Goal: Check status: Check status

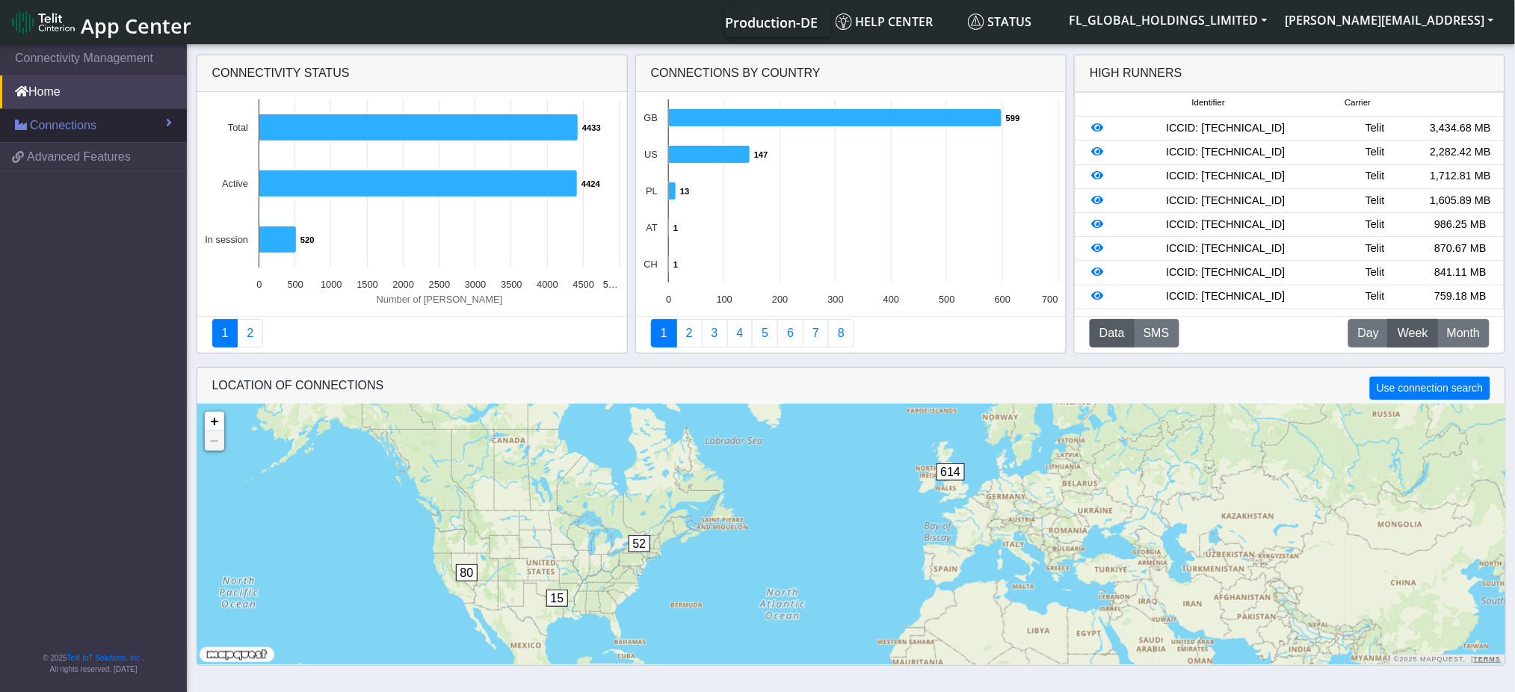
click at [112, 137] on link "Connections" at bounding box center [93, 125] width 187 height 33
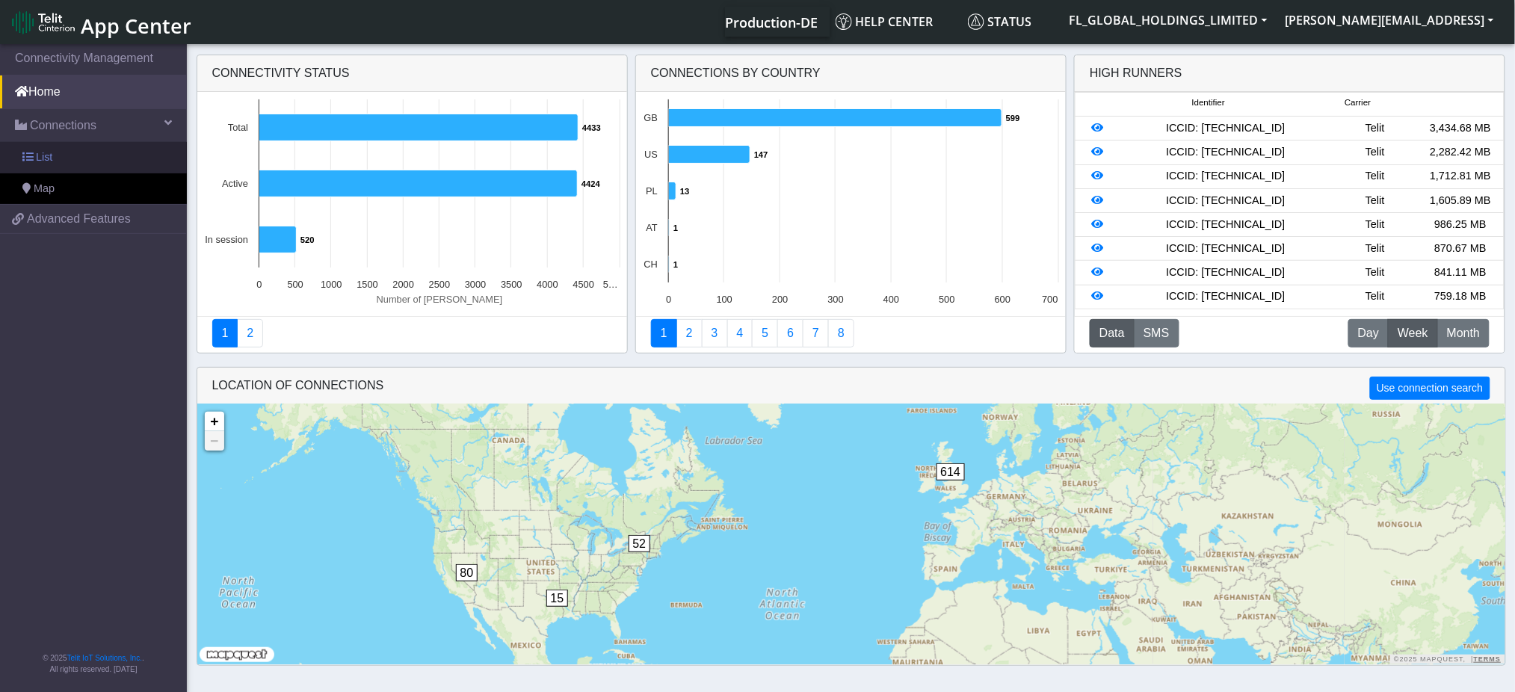
click at [68, 156] on link "List" at bounding box center [93, 157] width 187 height 31
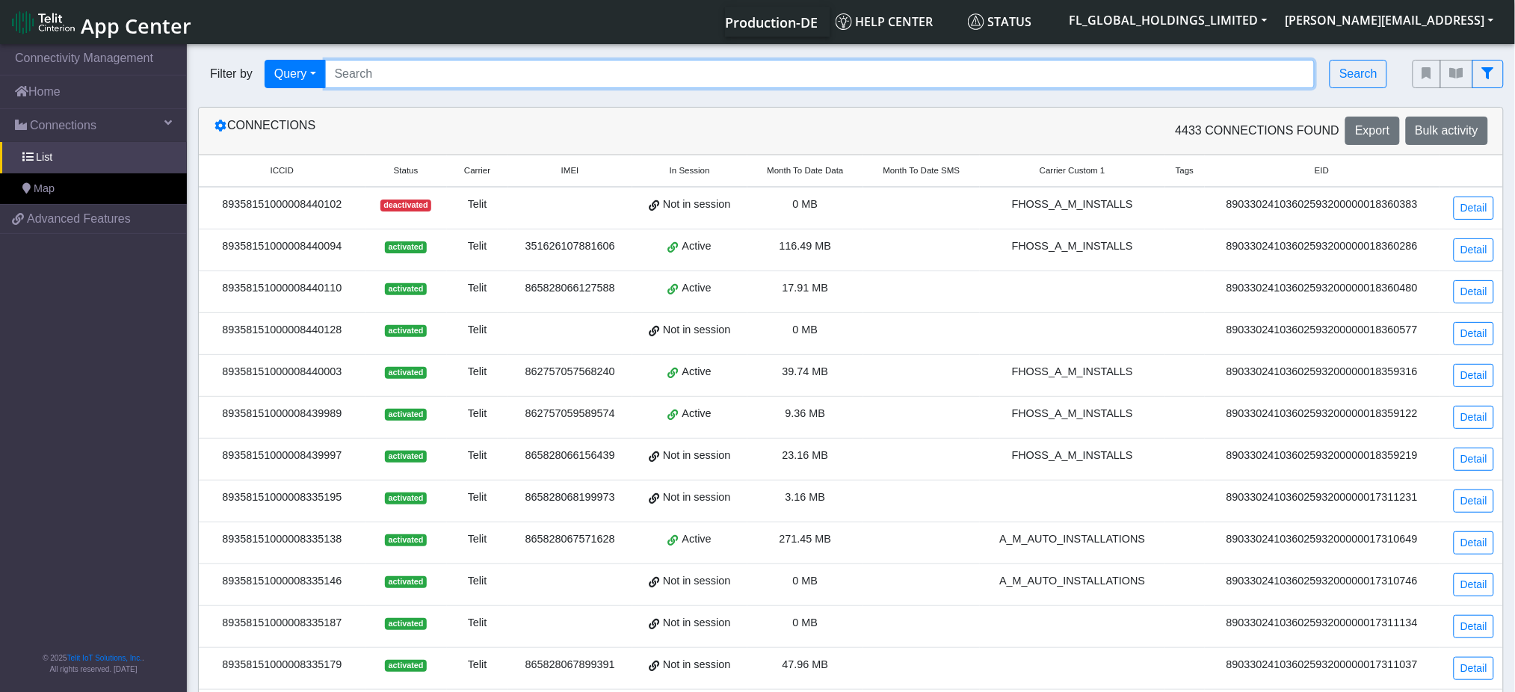
click at [408, 67] on input "Search..." at bounding box center [820, 74] width 990 height 28
paste input "89358151000008349394"
type input "89358151000008349394"
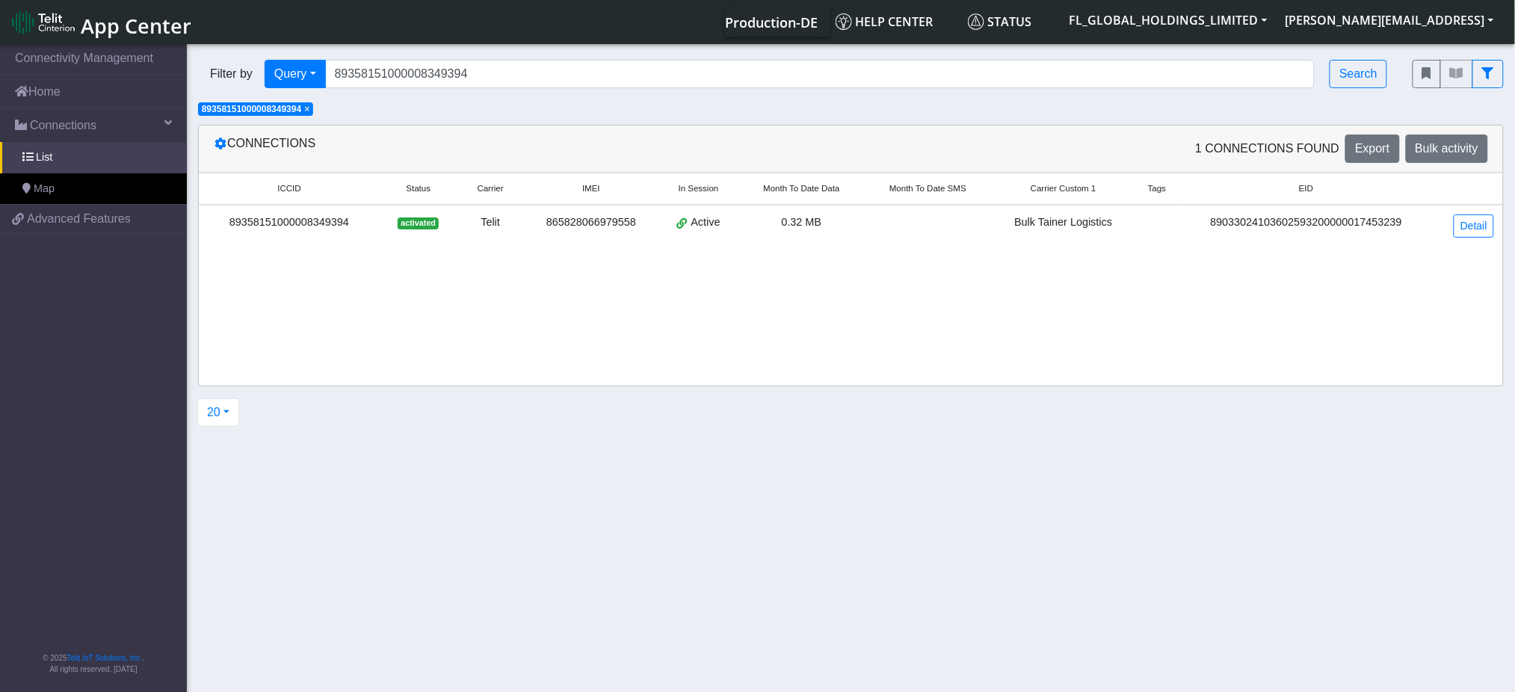
click at [471, 230] on div "Telit" at bounding box center [490, 222] width 49 height 16
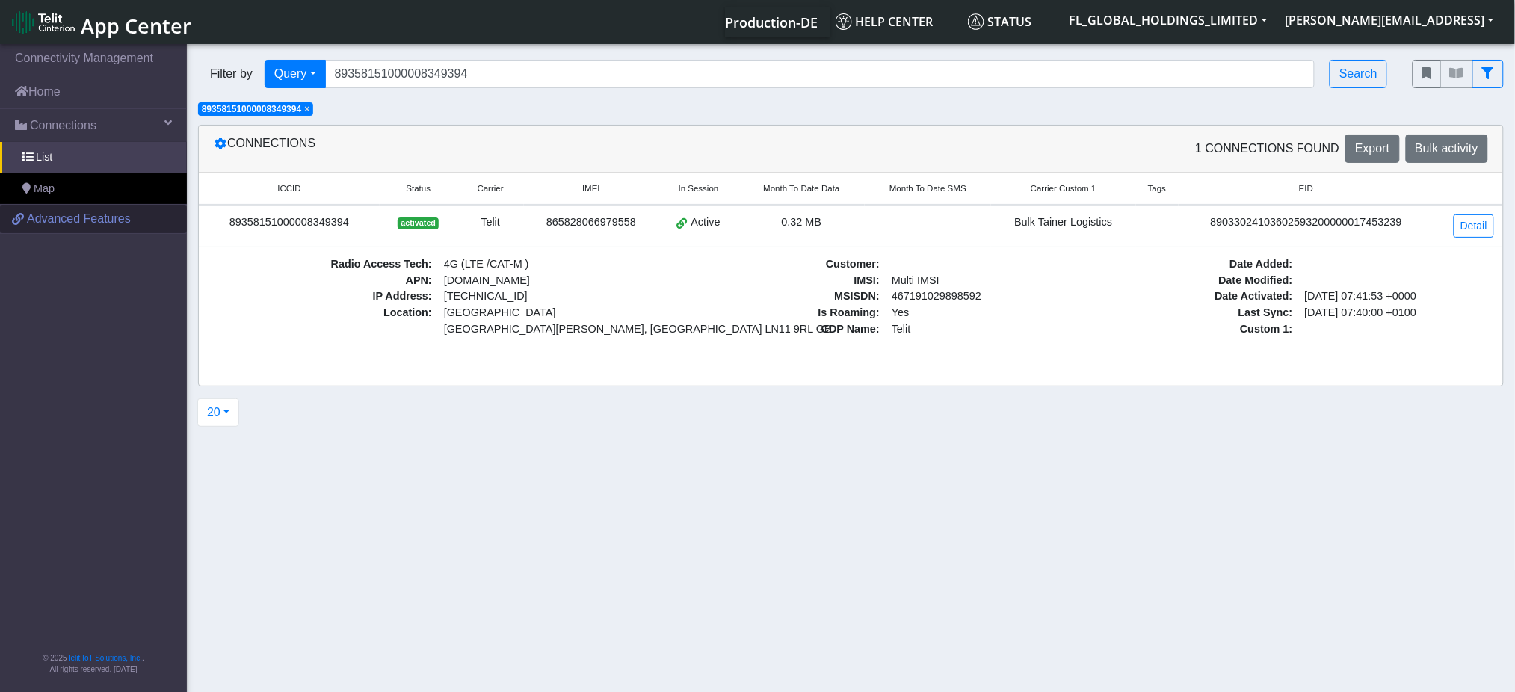
click at [110, 225] on span "Advanced Features" at bounding box center [79, 219] width 104 height 18
click at [49, 158] on span "List" at bounding box center [44, 157] width 16 height 16
click at [65, 111] on link "Connections" at bounding box center [93, 125] width 187 height 33
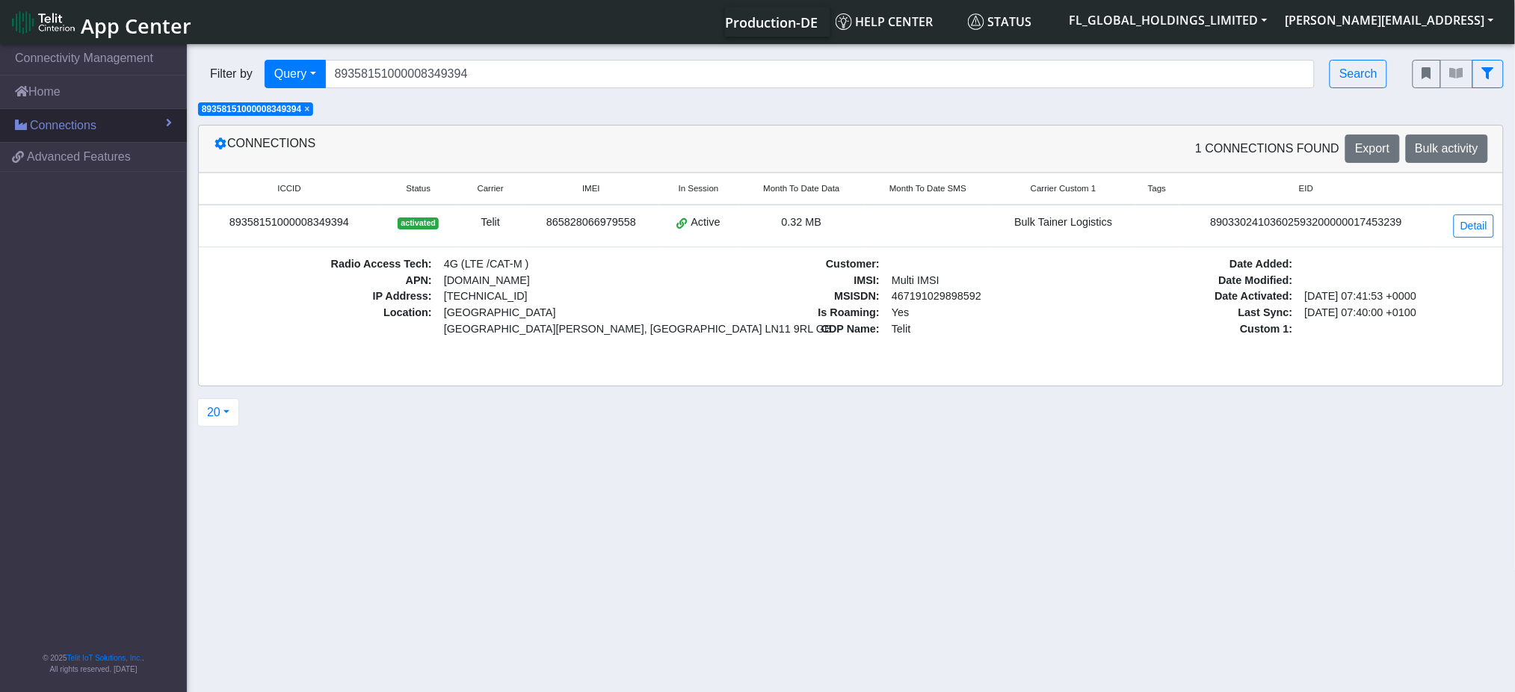
click at [73, 117] on span "Connections" at bounding box center [63, 126] width 67 height 18
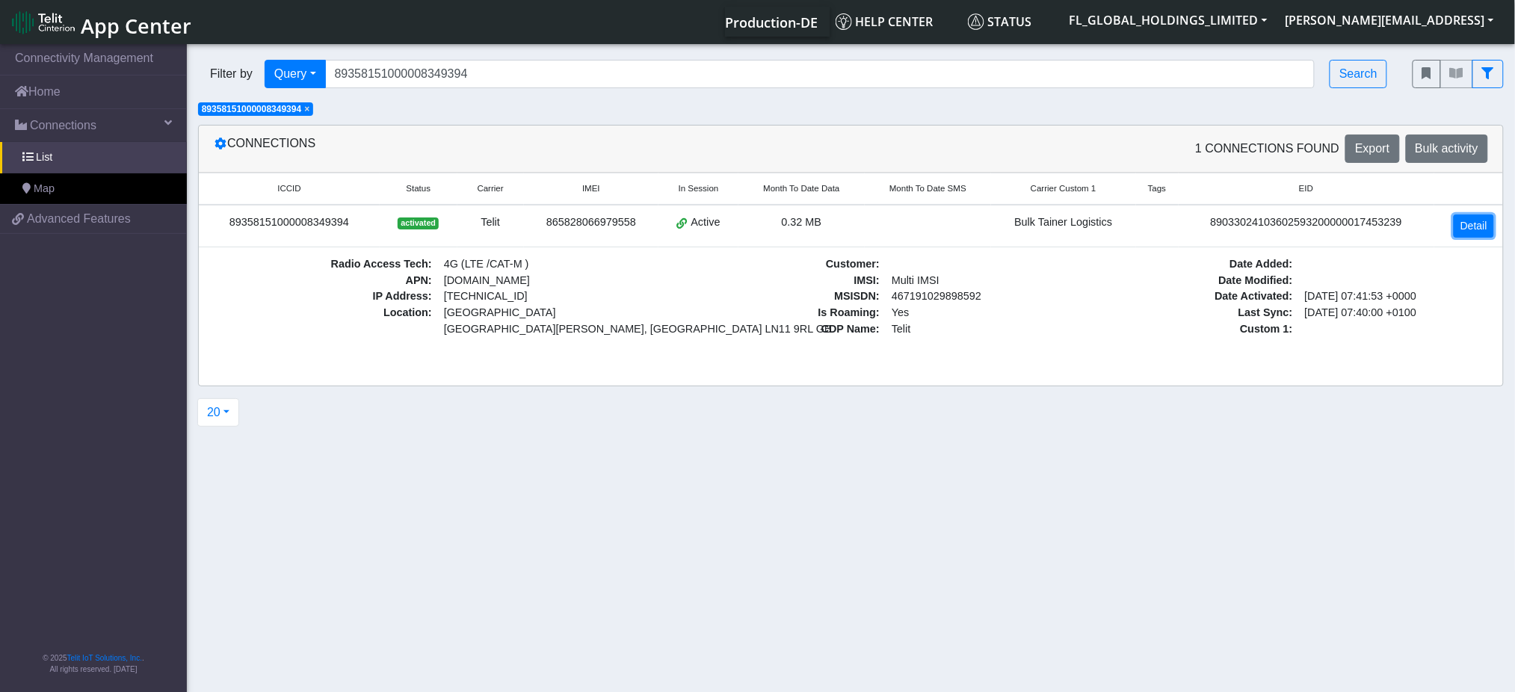
click at [1478, 223] on link "Detail" at bounding box center [1474, 225] width 40 height 23
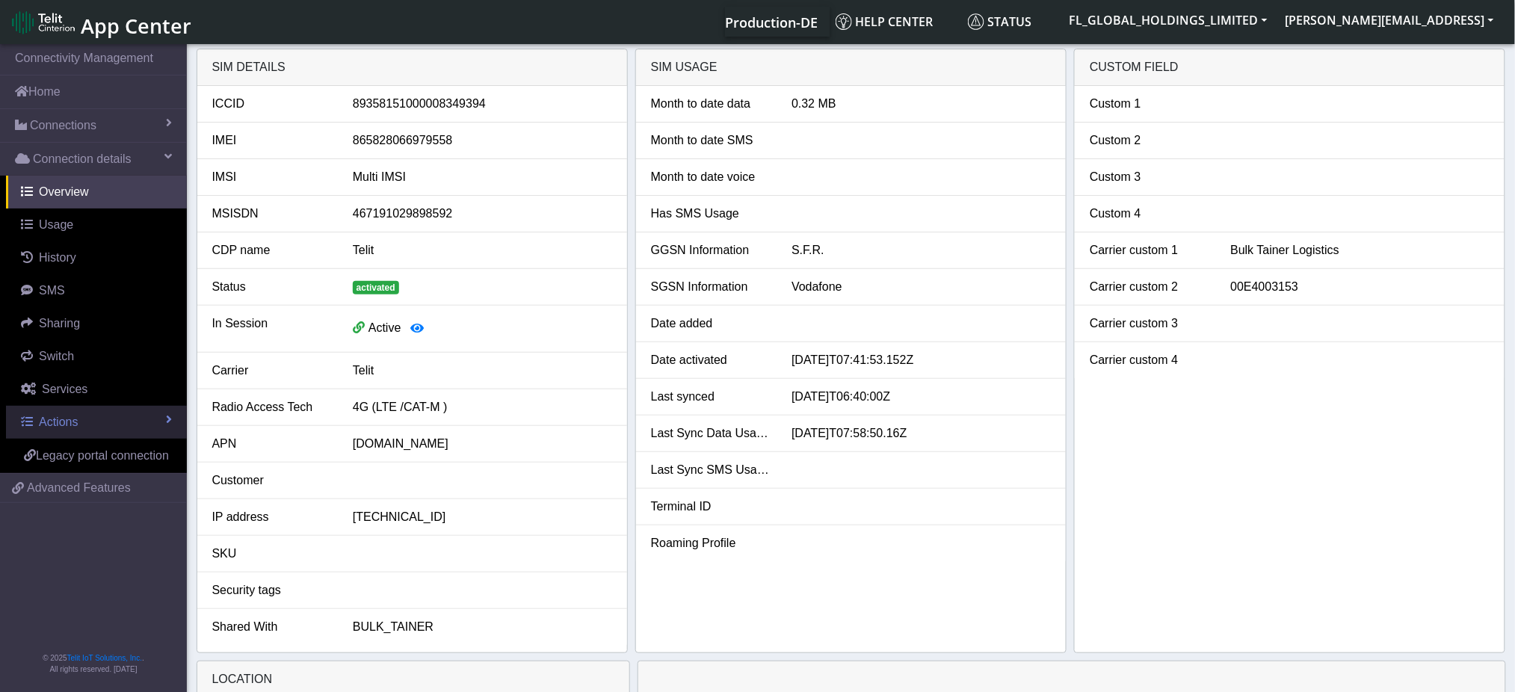
click at [134, 416] on link "Actions" at bounding box center [96, 422] width 181 height 33
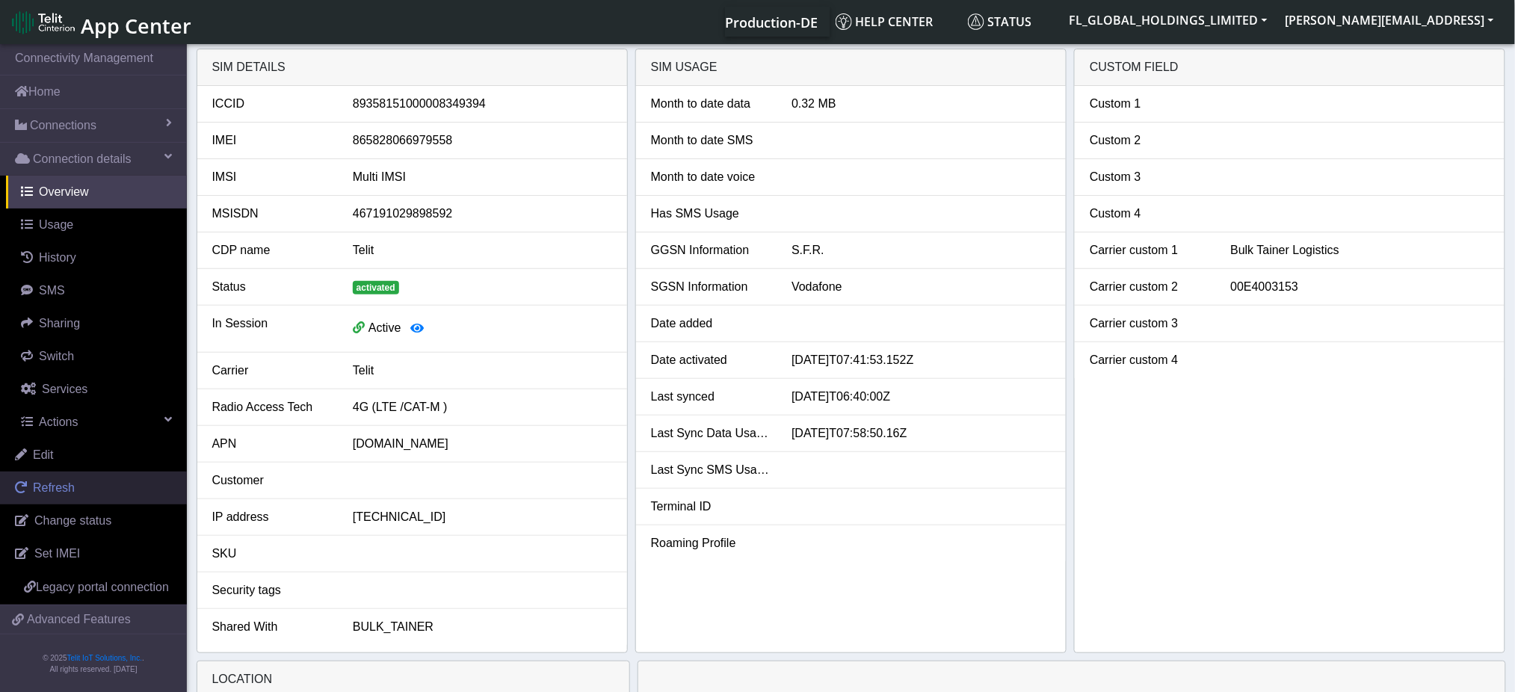
click at [102, 489] on link "Refresh" at bounding box center [93, 488] width 187 height 33
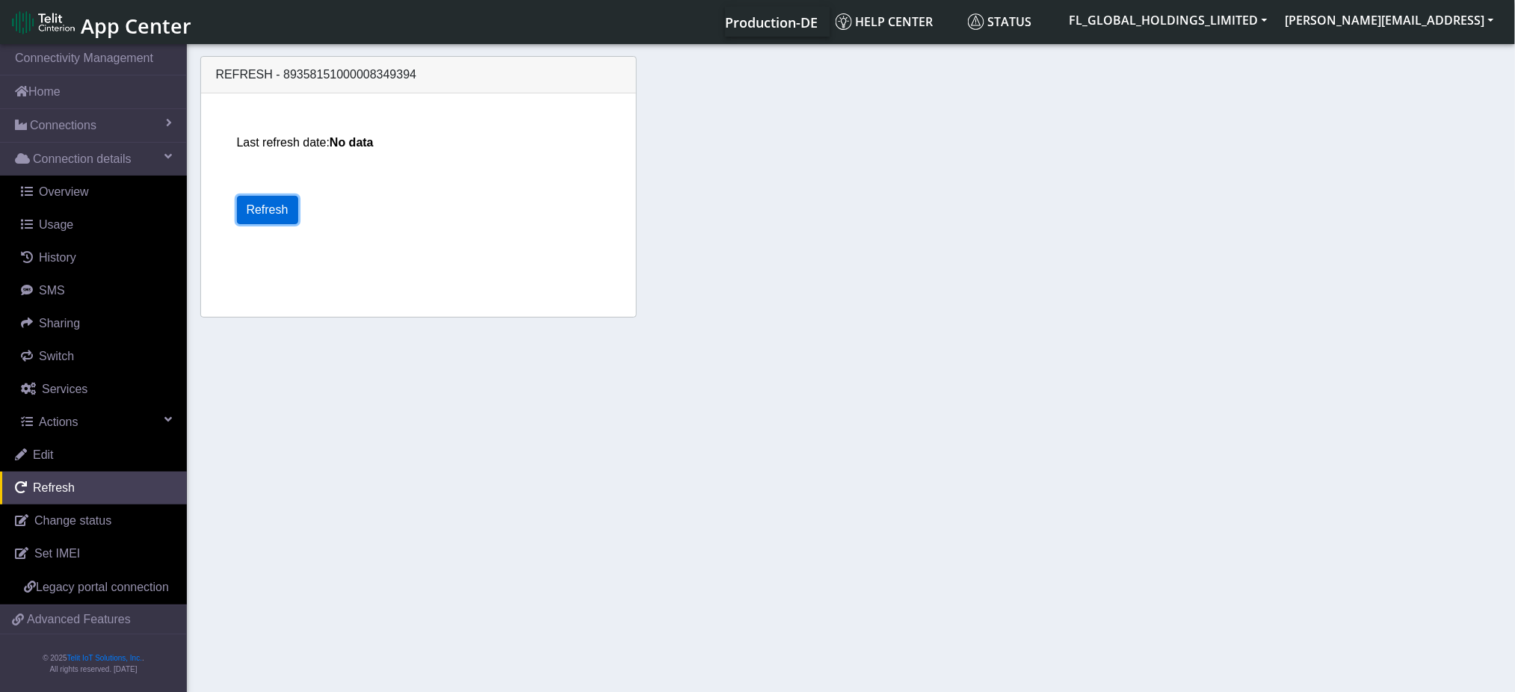
click at [262, 203] on button "Refresh" at bounding box center [267, 210] width 61 height 28
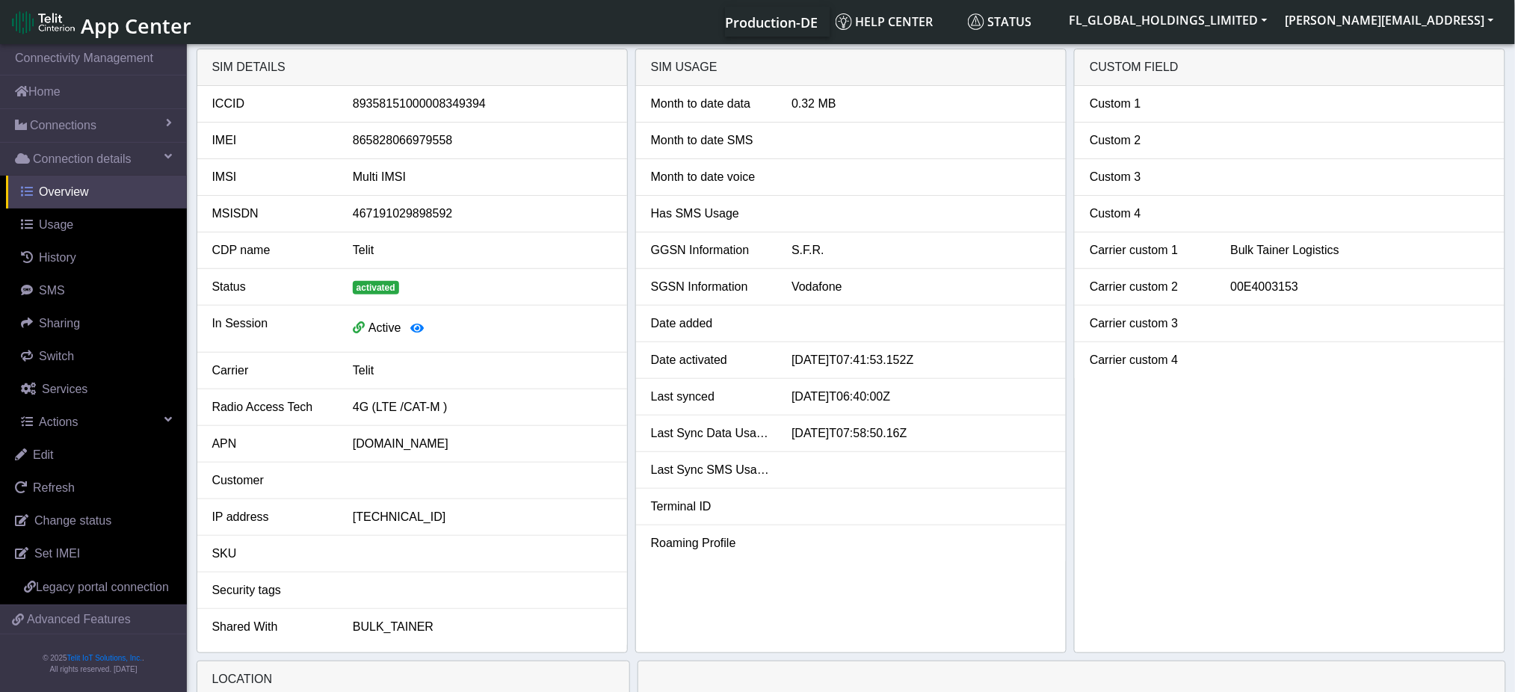
click at [54, 193] on span "Overview" at bounding box center [64, 191] width 50 height 13
click at [72, 117] on span "Connections" at bounding box center [63, 126] width 67 height 18
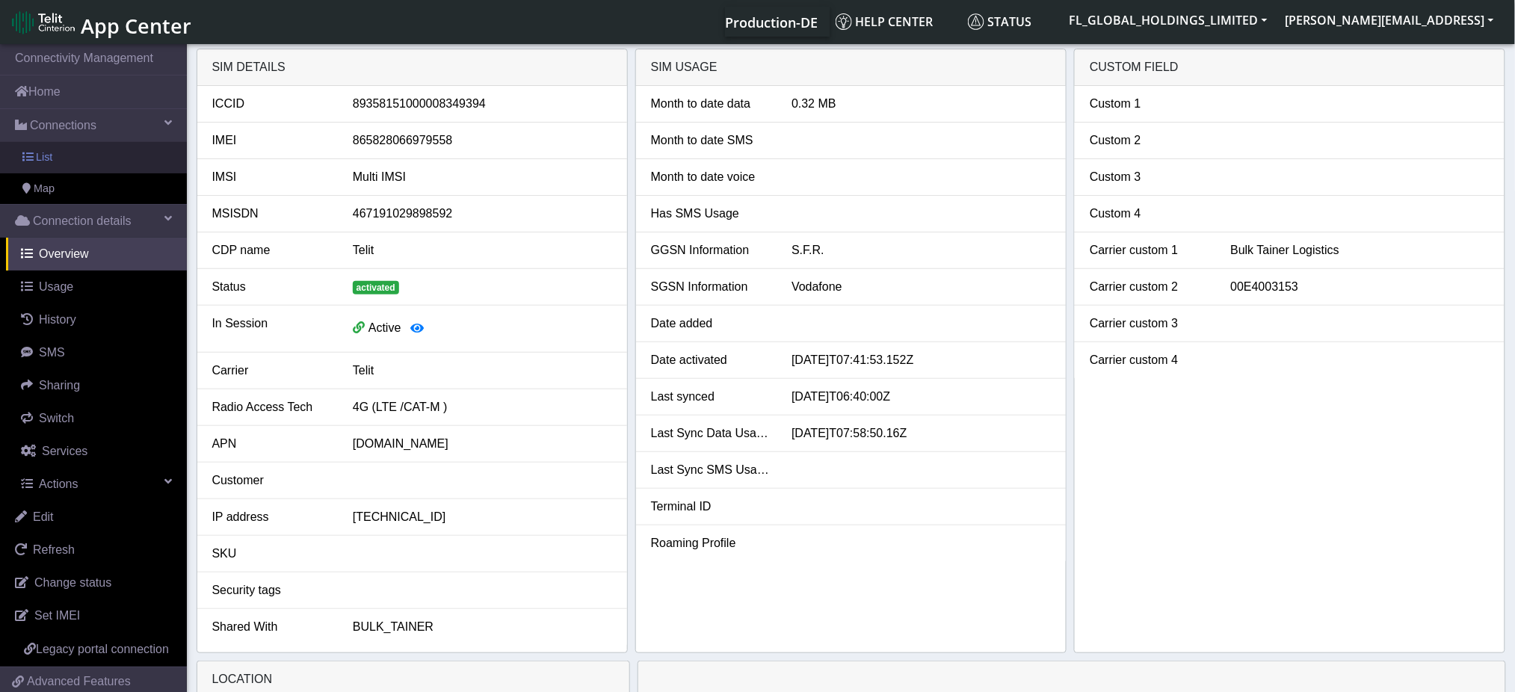
click at [40, 153] on span "List" at bounding box center [44, 157] width 16 height 16
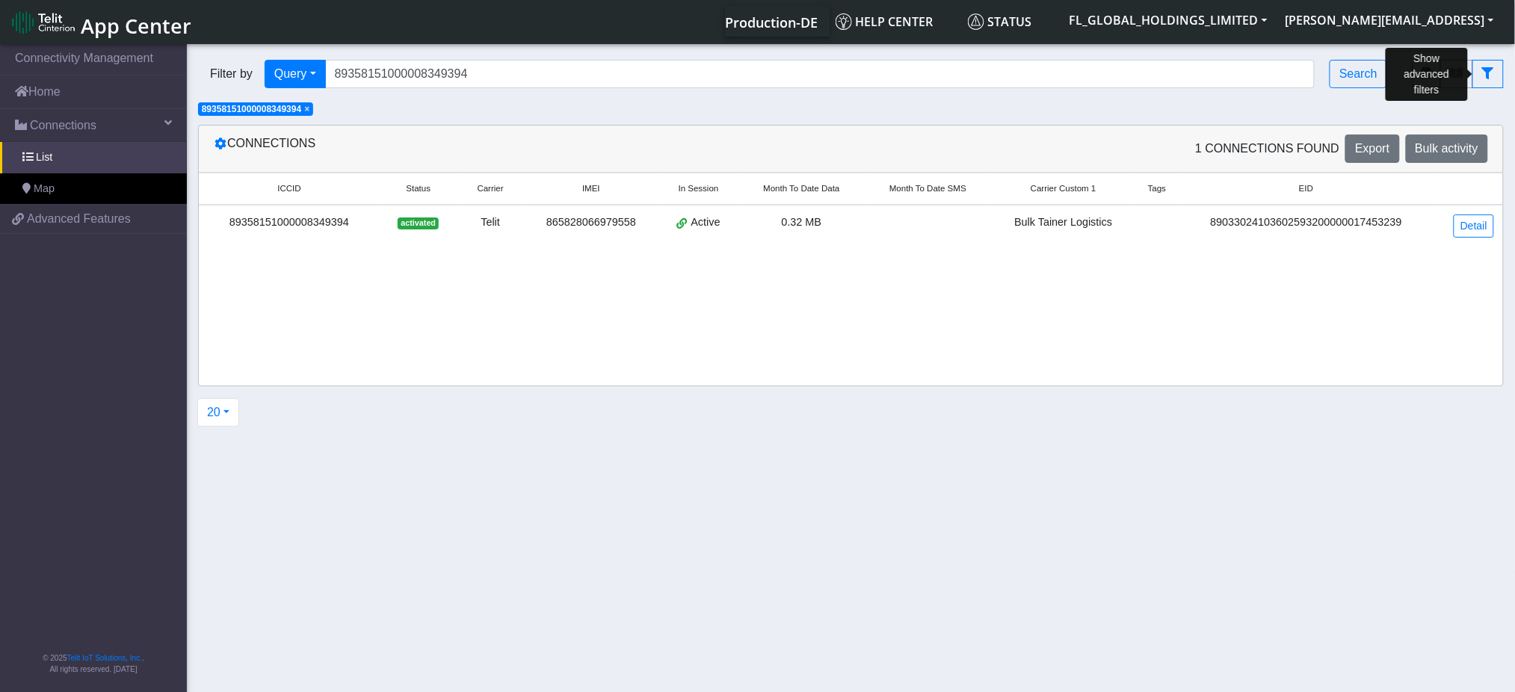
click at [1489, 77] on icon "fitlers menu" at bounding box center [1488, 73] width 12 height 12
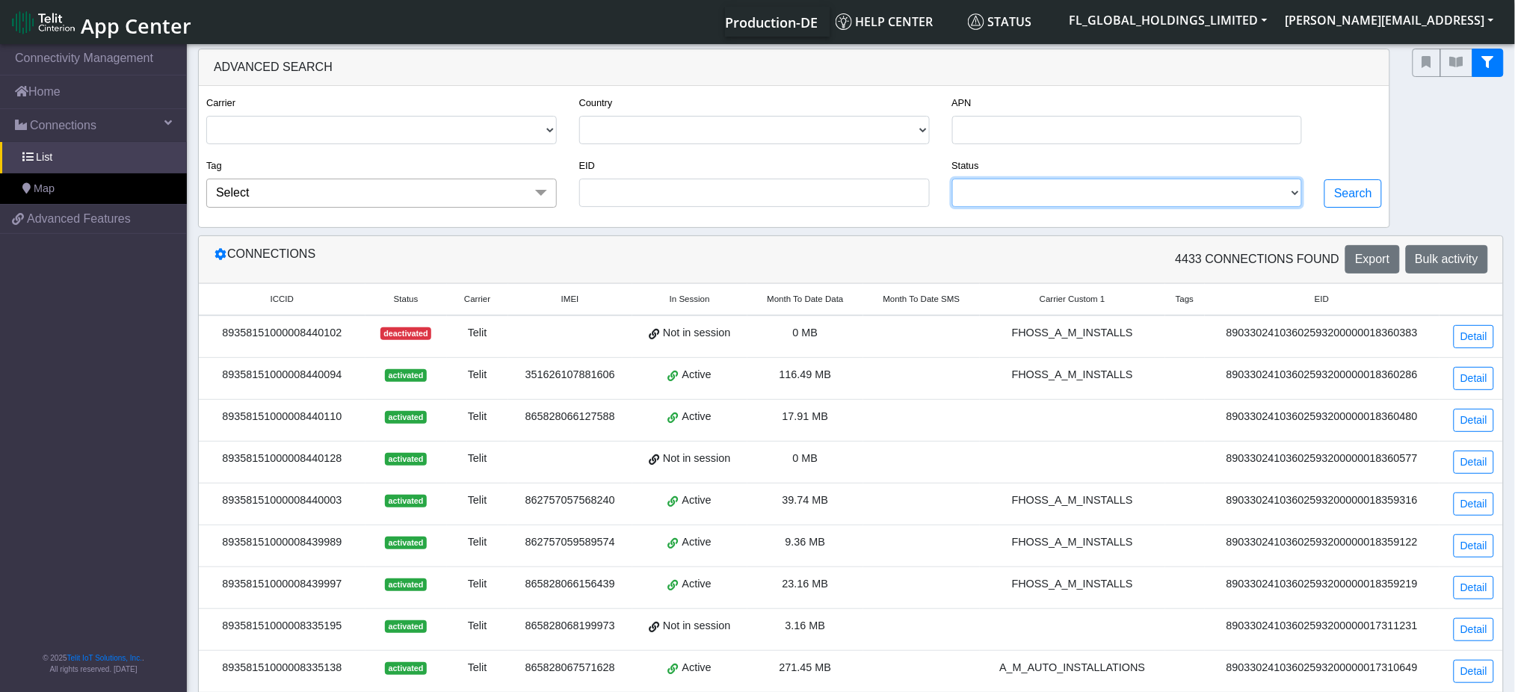
click at [1165, 203] on select "ACTIVATED DEACTIVATED" at bounding box center [1127, 193] width 351 height 28
click at [954, 179] on select "ACTIVATED DEACTIVATED" at bounding box center [1127, 193] width 351 height 28
click at [1352, 193] on button "Search" at bounding box center [1353, 193] width 58 height 28
select select "deactivated"
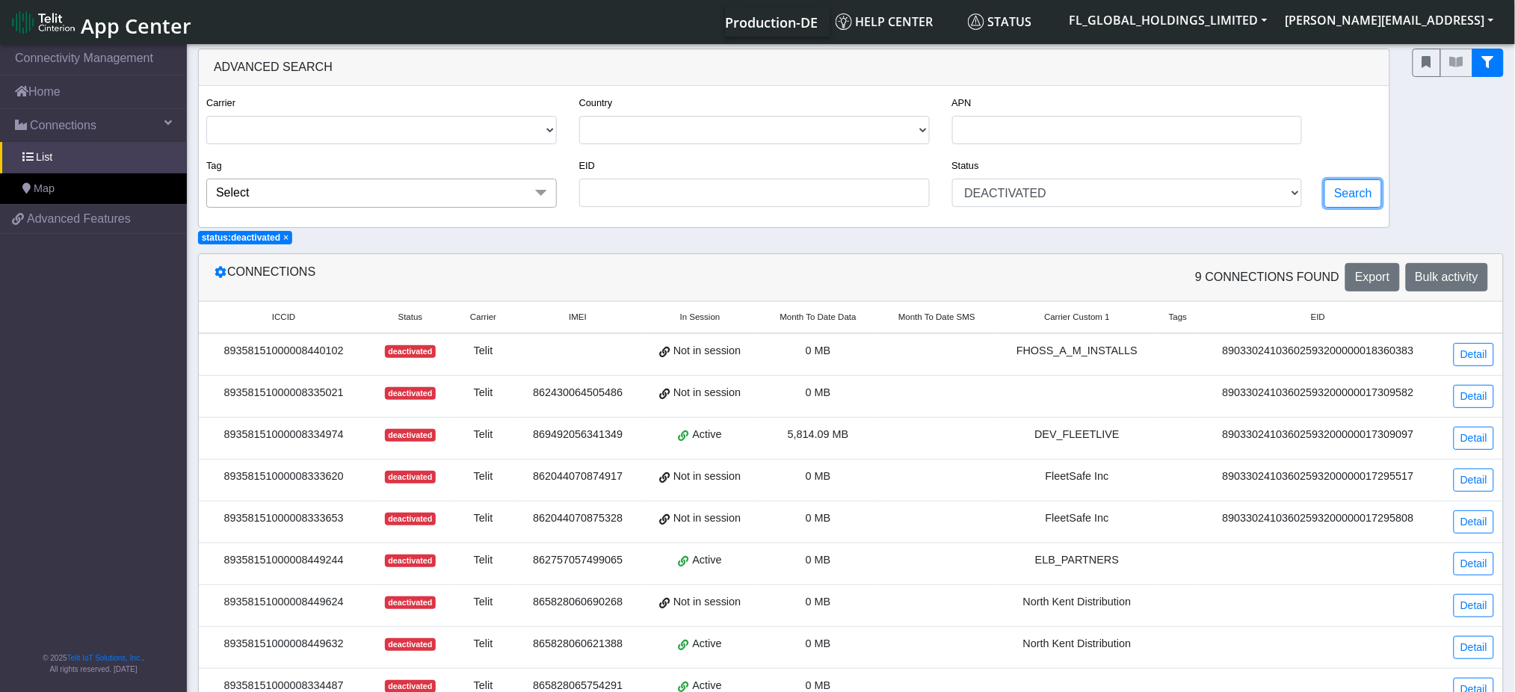
scroll to position [43, 0]
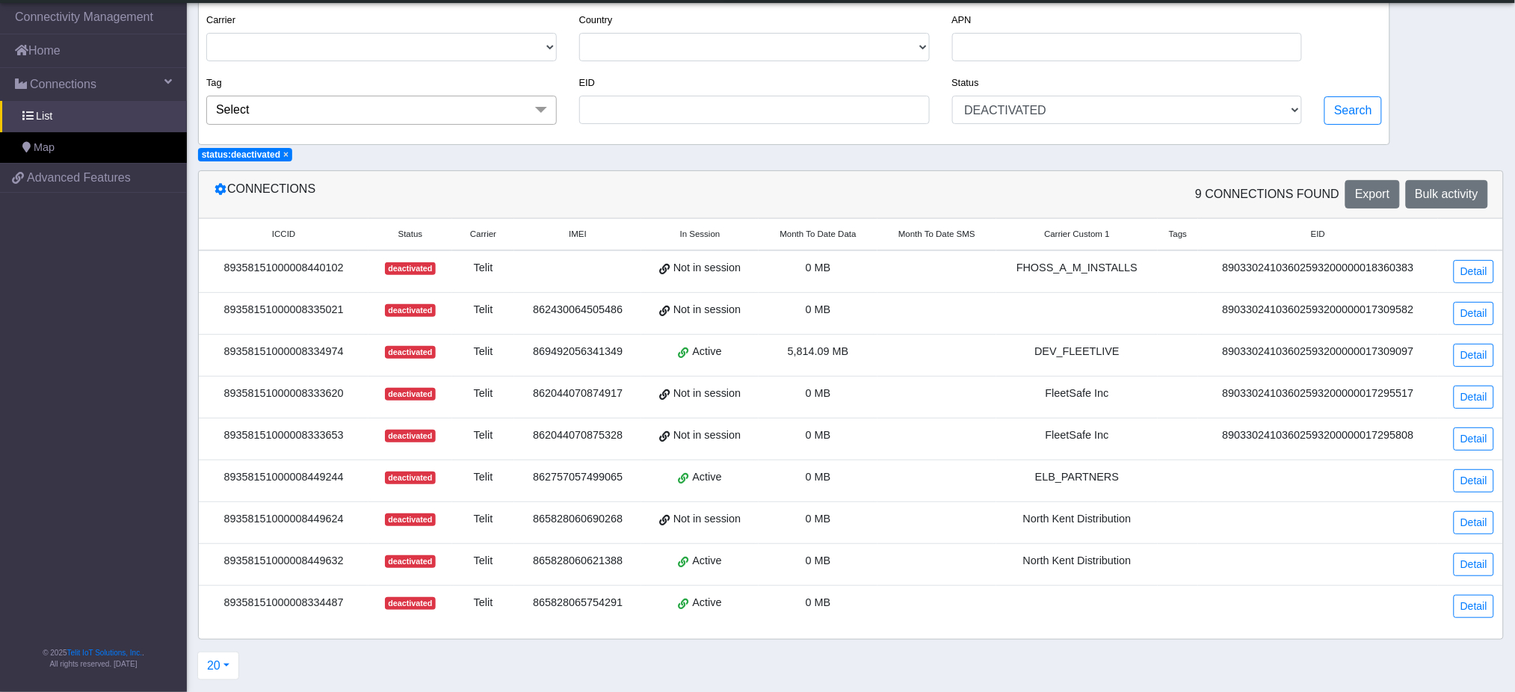
click at [327, 303] on div "89358151000008335021" at bounding box center [284, 310] width 152 height 16
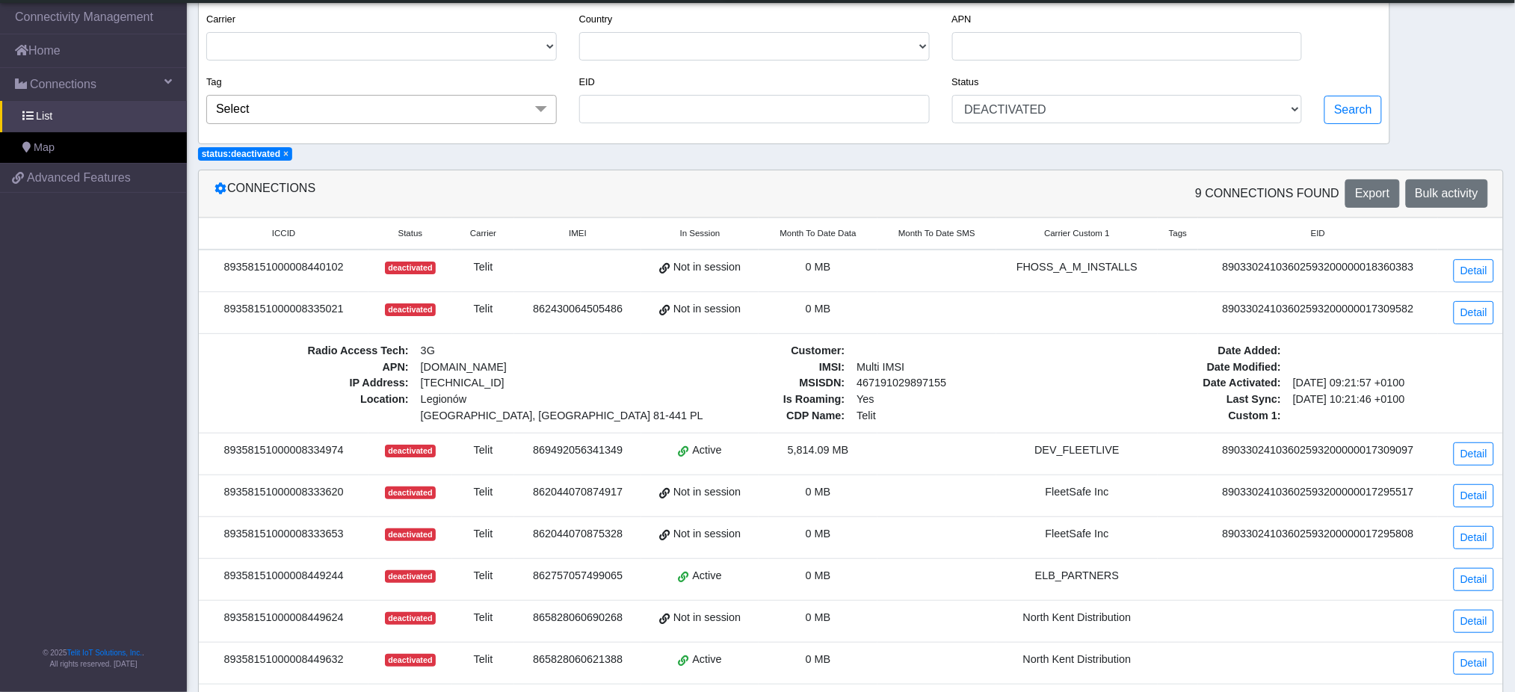
drag, startPoint x: 345, startPoint y: 308, endPoint x: 229, endPoint y: 312, distance: 115.9
click at [228, 312] on div "89358151000008335021" at bounding box center [284, 309] width 152 height 16
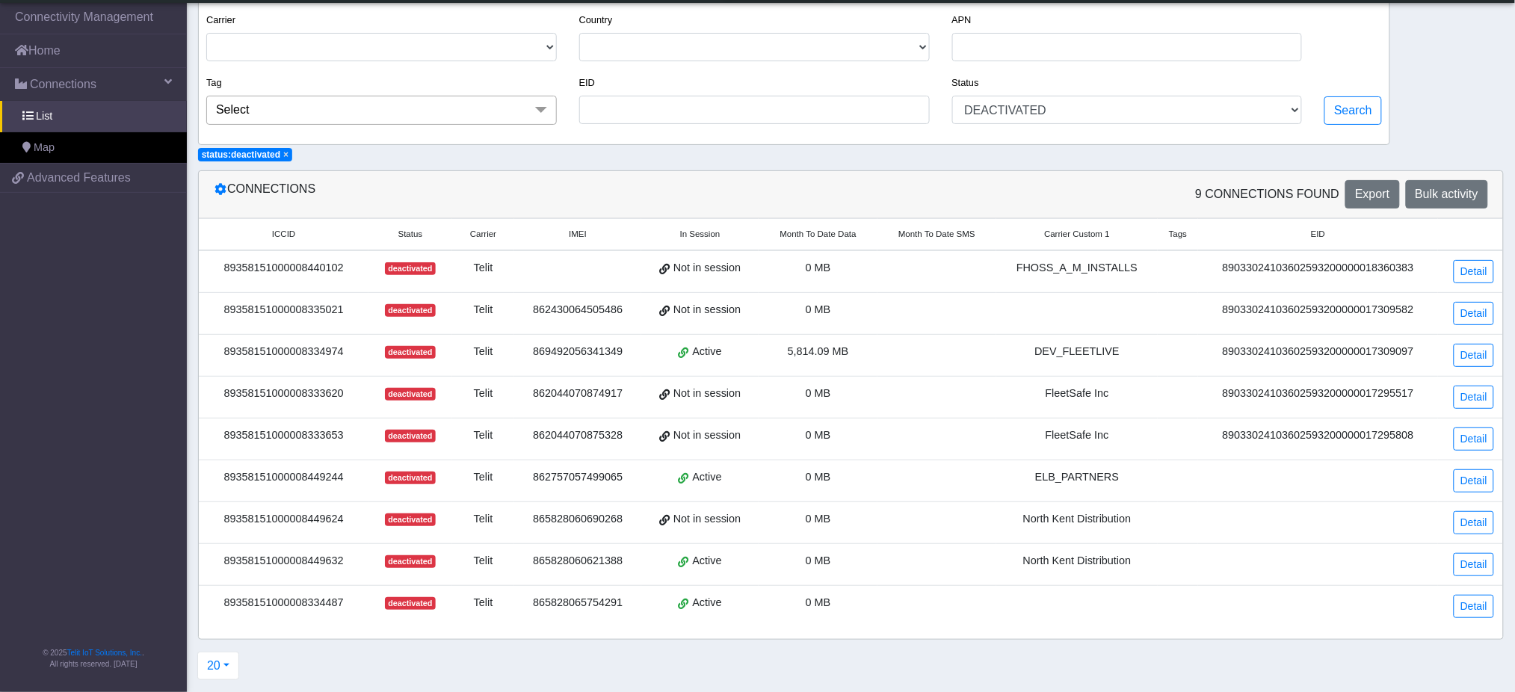
copy div "89358151000008335021"
click at [135, 48] on link "Home" at bounding box center [93, 50] width 187 height 33
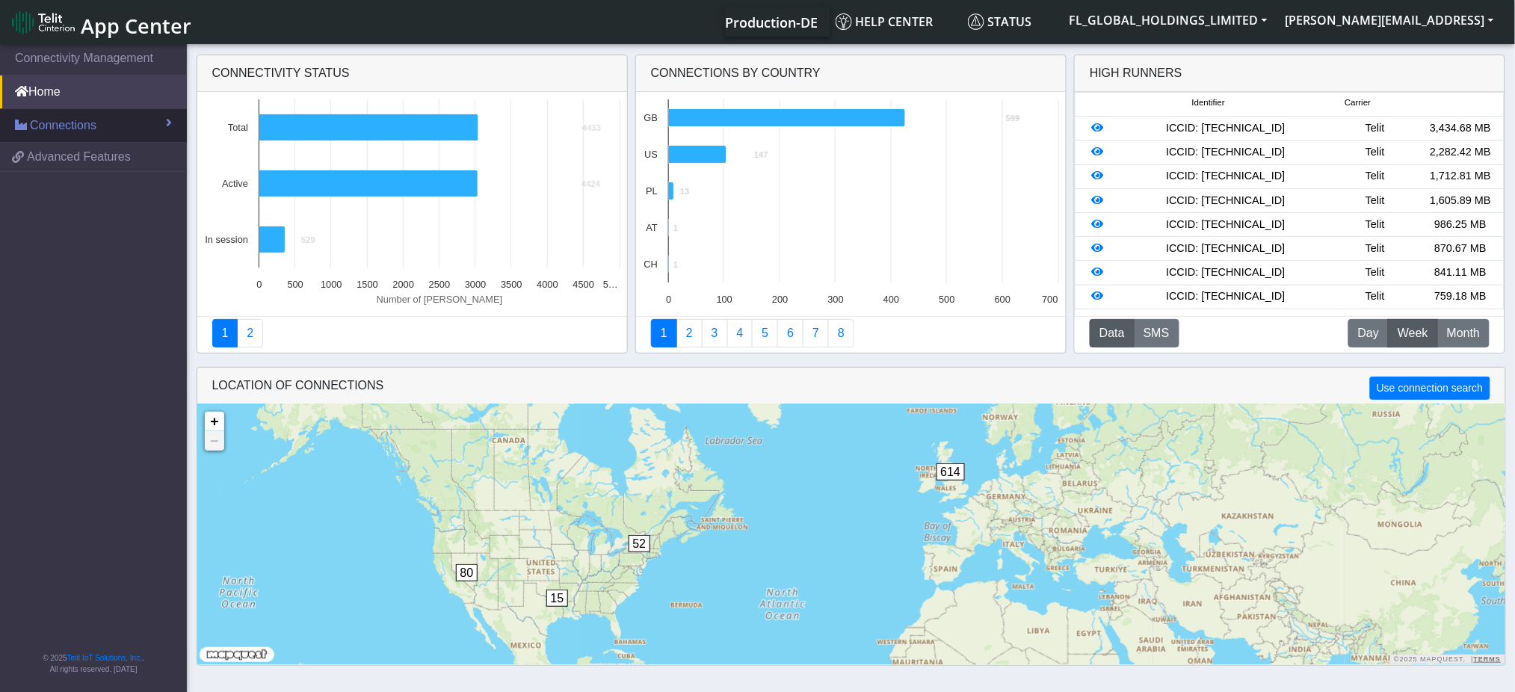
click at [78, 126] on span "Connections" at bounding box center [63, 126] width 67 height 18
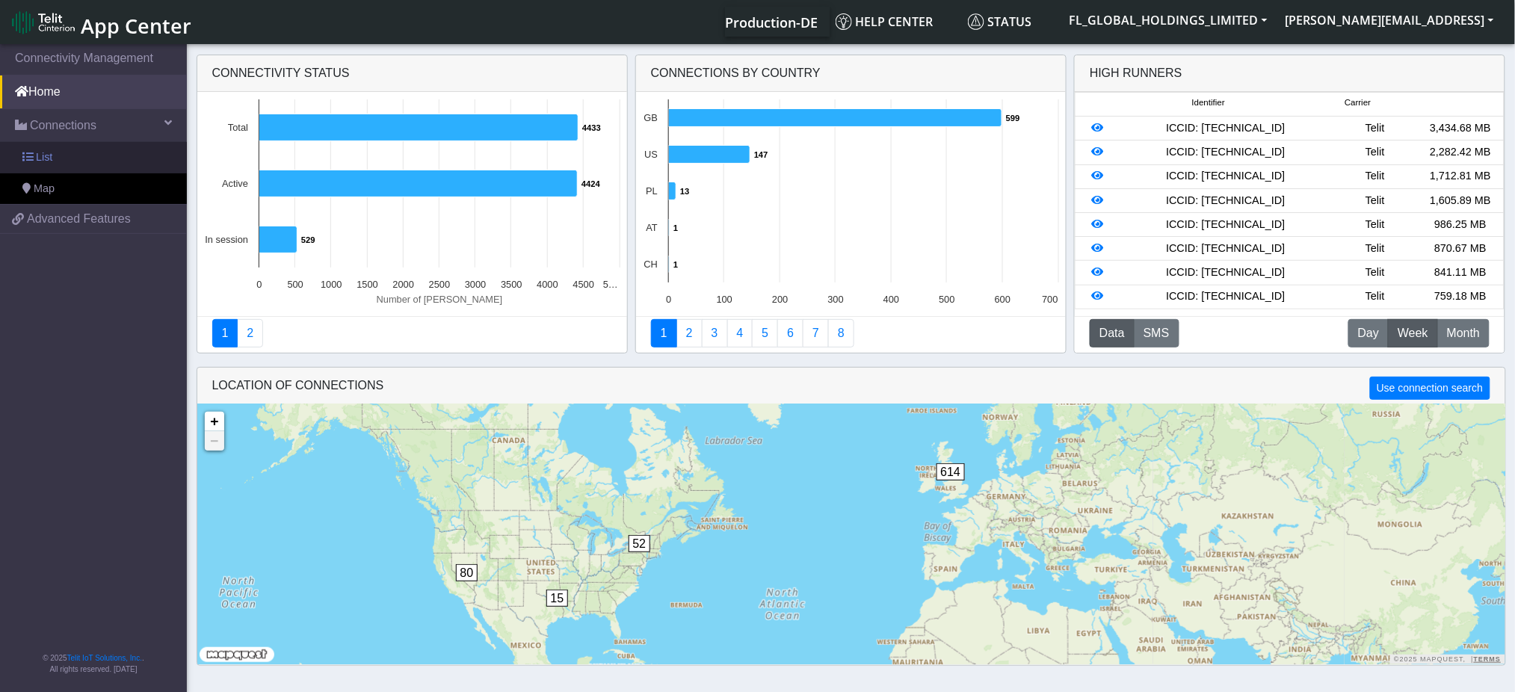
click at [67, 167] on link "List" at bounding box center [93, 157] width 187 height 31
